Goal: Use online tool/utility

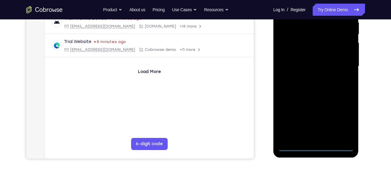
scroll to position [113, 0]
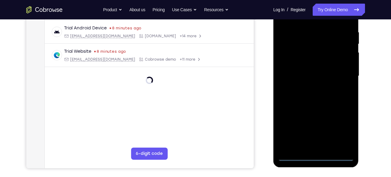
click at [316, 156] on div at bounding box center [316, 75] width 76 height 169
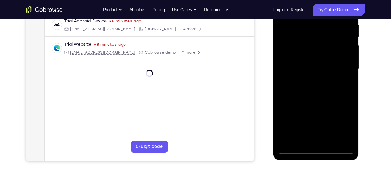
scroll to position [129, 0]
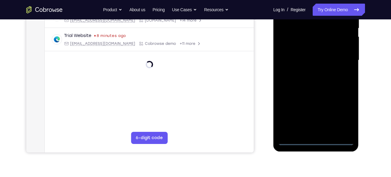
click at [316, 141] on div at bounding box center [316, 60] width 76 height 169
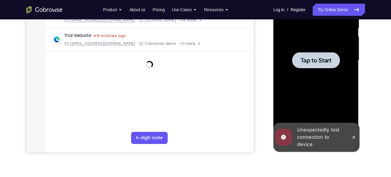
click at [308, 63] on span "Tap to Start" at bounding box center [316, 60] width 31 height 6
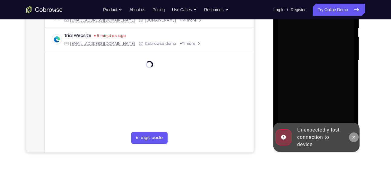
click at [353, 135] on icon at bounding box center [353, 137] width 5 height 5
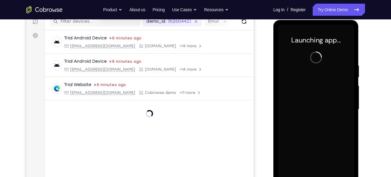
scroll to position [80, 0]
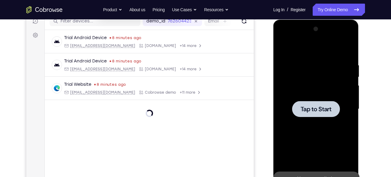
click at [319, 110] on span "Tap to Start" at bounding box center [316, 109] width 31 height 6
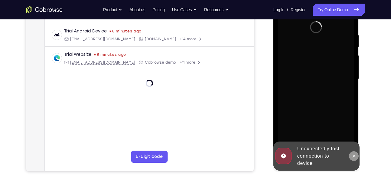
scroll to position [111, 0]
click at [353, 155] on icon at bounding box center [354, 155] width 3 height 3
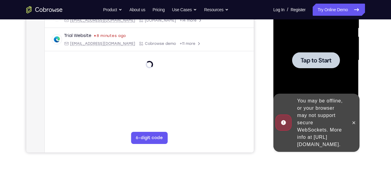
scroll to position [128, 0]
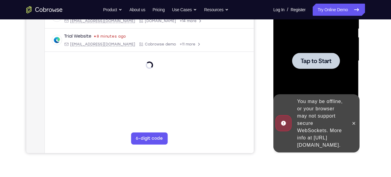
click at [333, 60] on div at bounding box center [316, 61] width 48 height 16
click at [354, 121] on icon at bounding box center [353, 123] width 5 height 5
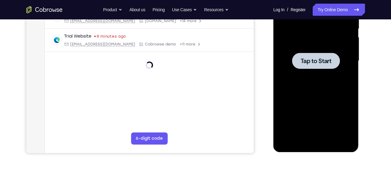
click at [324, 58] on span "Tap to Start" at bounding box center [316, 61] width 31 height 6
click at [318, 52] on div at bounding box center [316, 60] width 76 height 169
